Goal: Communication & Community: Answer question/provide support

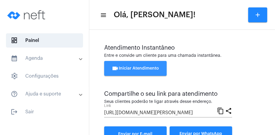
click at [142, 65] on button "videocam Iniciar Atendimento" at bounding box center [135, 68] width 62 height 15
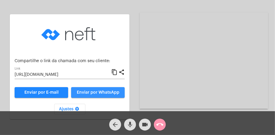
click at [123, 91] on button "Enviar por WhatsApp" at bounding box center [98, 92] width 54 height 11
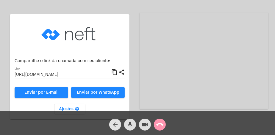
click at [115, 128] on span "arrow_back" at bounding box center [115, 125] width 7 height 12
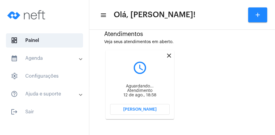
scroll to position [163, 0]
click at [157, 110] on button "[PERSON_NAME]" at bounding box center [139, 109] width 59 height 11
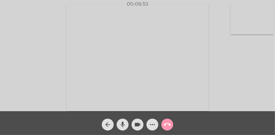
click at [200, 132] on div "arrow_back mic videocam more_horiz call_end" at bounding box center [137, 123] width 275 height 24
